Goal: Task Accomplishment & Management: Manage account settings

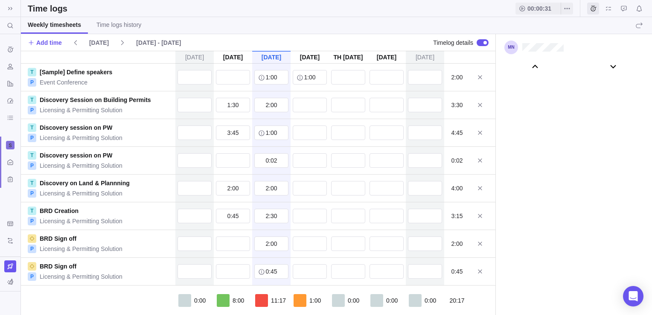
scroll to position [47681, 0]
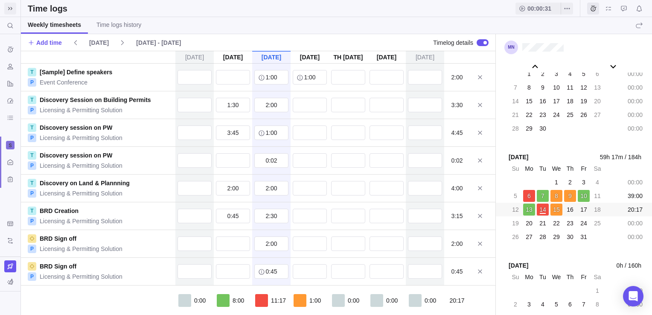
click at [12, 13] on span at bounding box center [10, 9] width 12 height 12
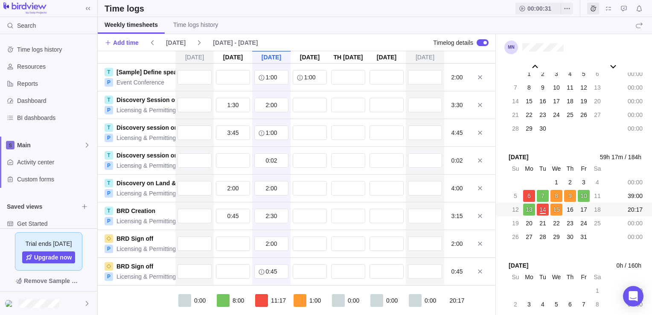
click at [30, 8] on img at bounding box center [24, 9] width 43 height 12
click at [542, 7] on span "00:00:31" at bounding box center [539, 8] width 24 height 9
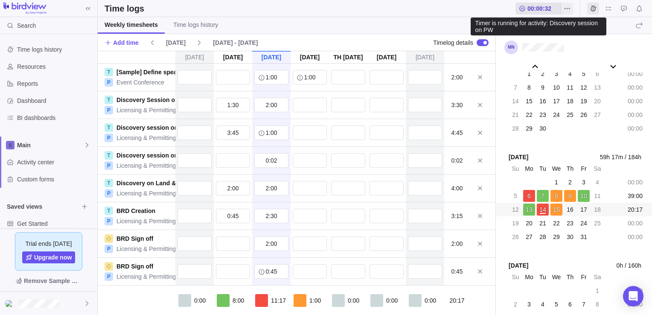
click at [544, 11] on span "00:00:32" at bounding box center [539, 8] width 24 height 9
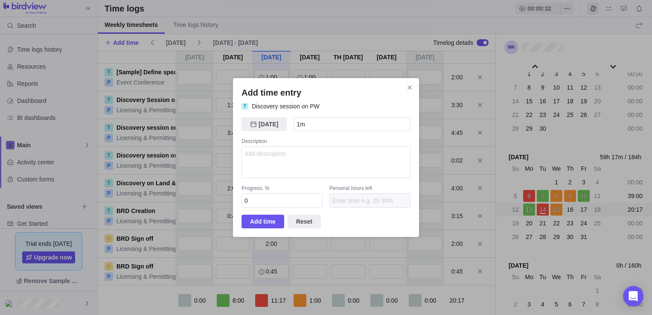
click at [409, 86] on icon "Close" at bounding box center [409, 87] width 7 height 7
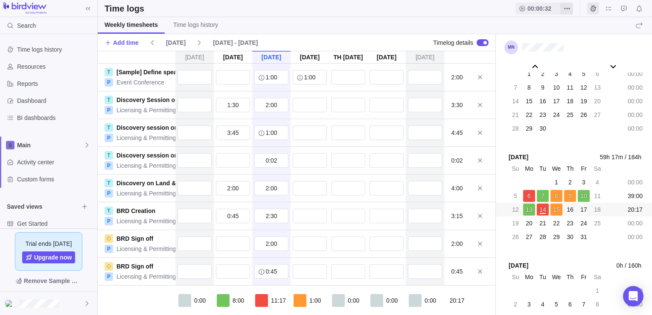
click at [568, 6] on icon "More actions" at bounding box center [566, 8] width 7 height 7
click at [592, 29] on span "Stop timer" at bounding box center [591, 27] width 27 height 9
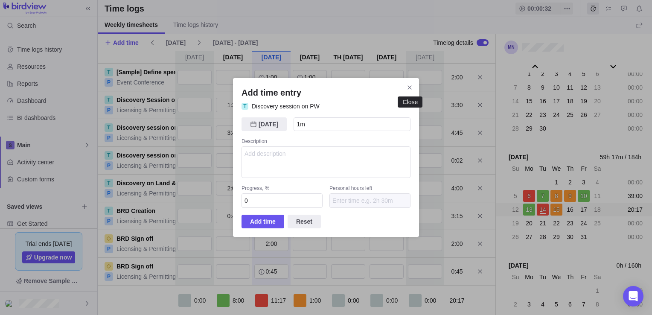
drag, startPoint x: 410, startPoint y: 88, endPoint x: 475, endPoint y: 45, distance: 77.6
click at [411, 87] on icon "Close" at bounding box center [409, 87] width 7 height 7
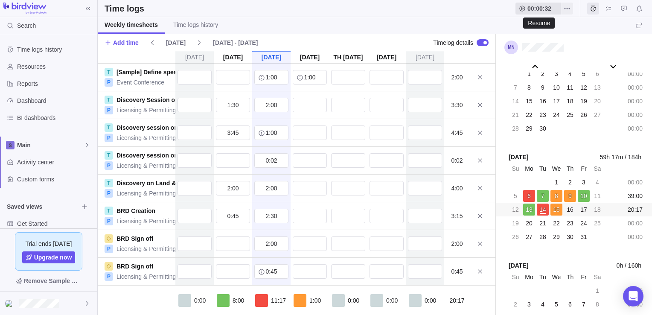
click at [523, 9] on icon at bounding box center [522, 8] width 7 height 7
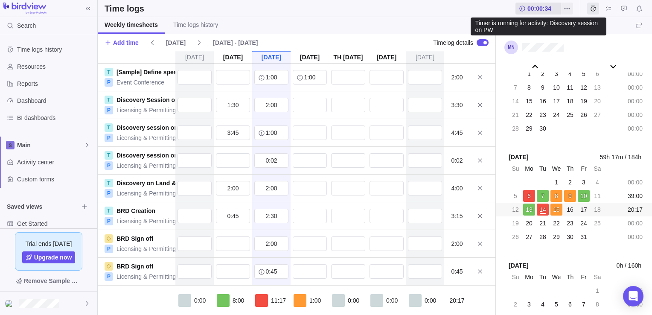
click at [532, 8] on span "00:00:34" at bounding box center [539, 8] width 24 height 9
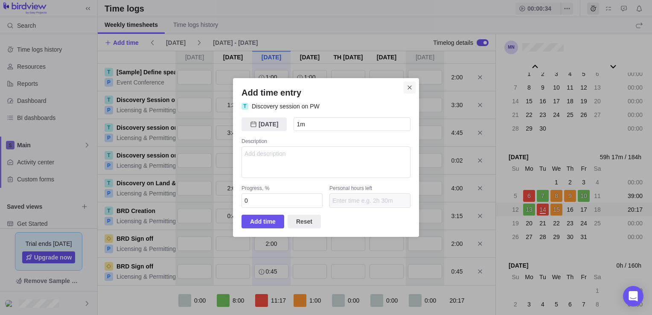
click at [410, 87] on icon "Close" at bounding box center [409, 87] width 7 height 7
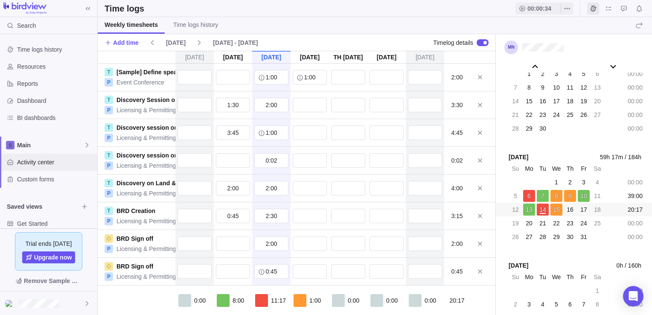
click at [44, 162] on span "Activity center" at bounding box center [55, 162] width 77 height 9
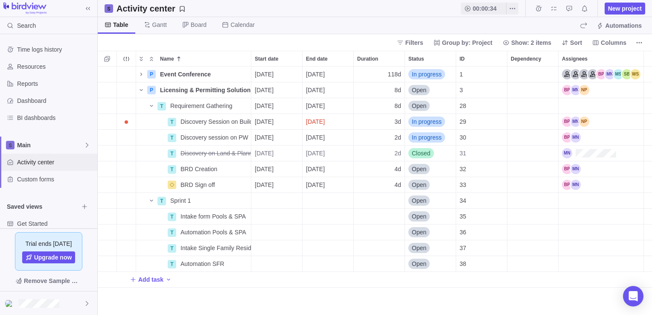
scroll to position [242, 548]
